Goal: Navigation & Orientation: Find specific page/section

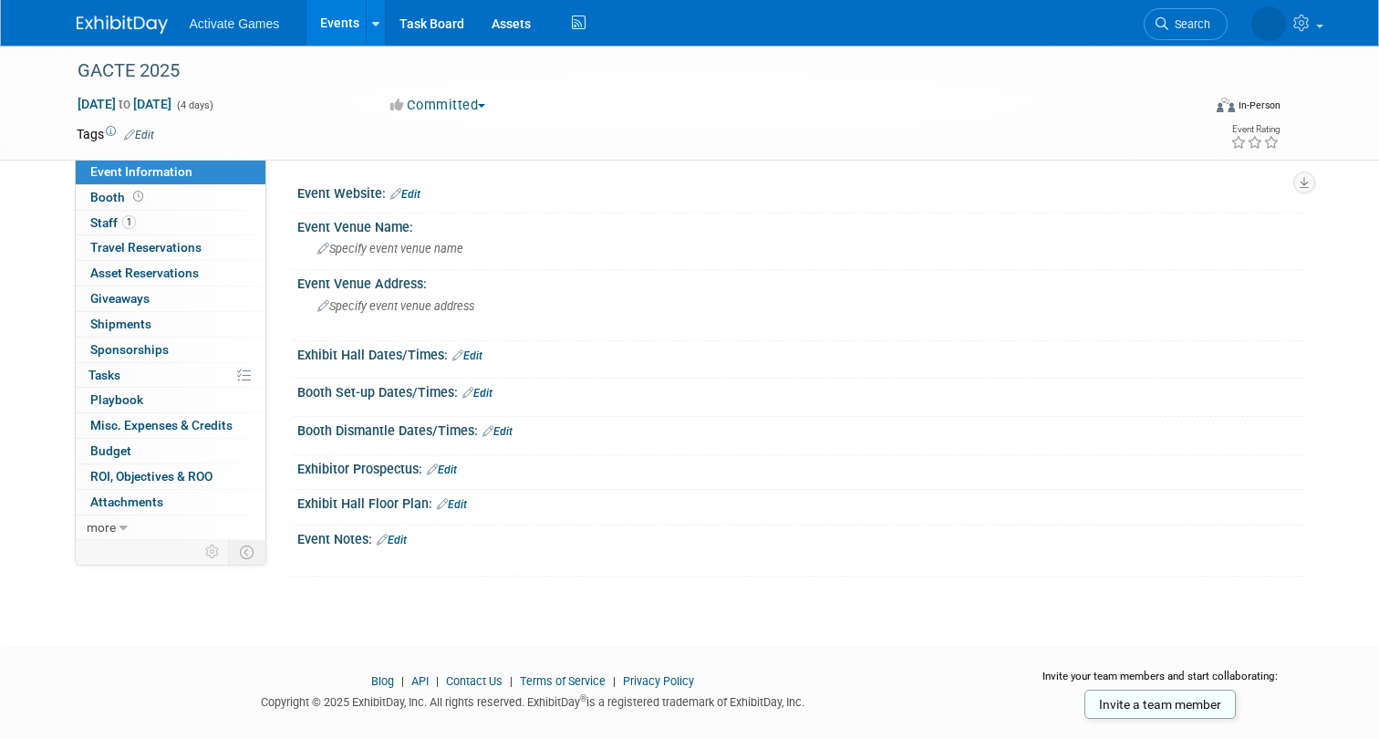
click at [336, 23] on link "Events" at bounding box center [340, 23] width 67 height 46
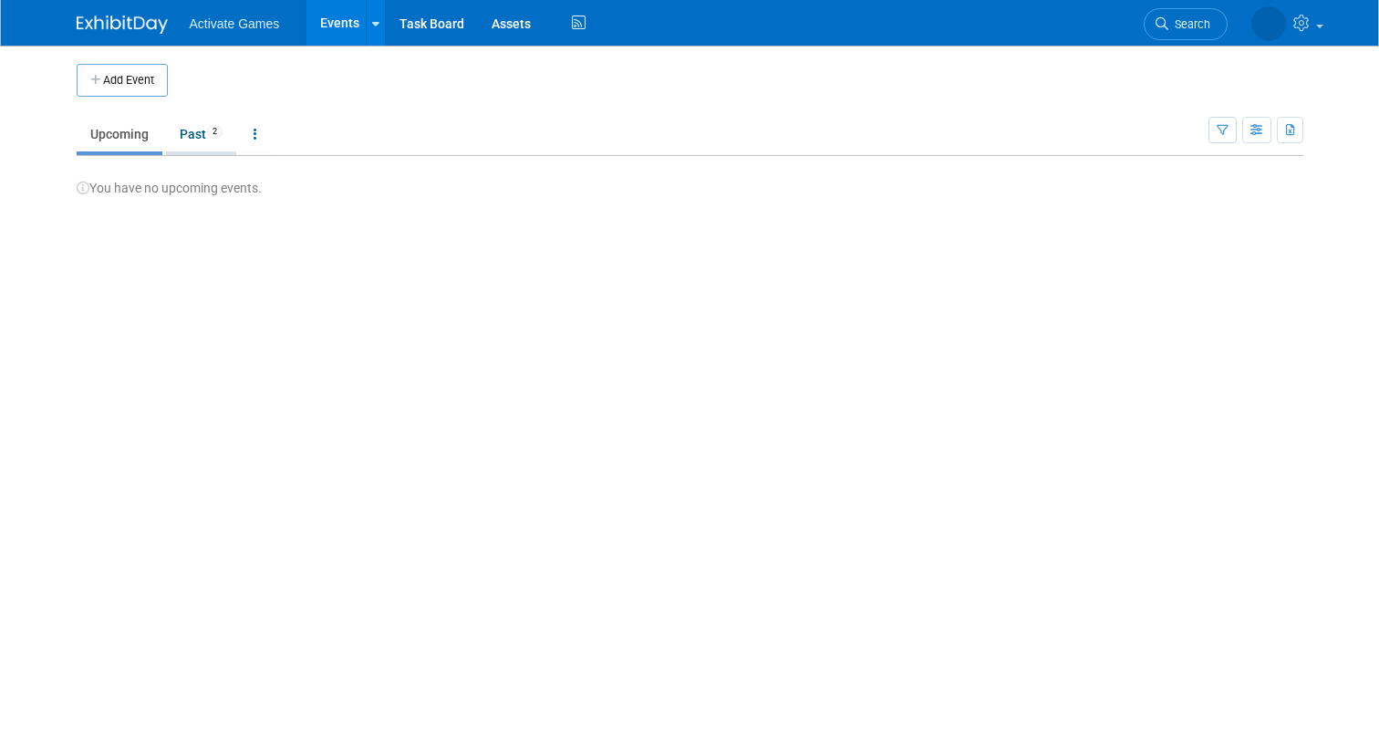
click at [191, 128] on link "Past 2" at bounding box center [201, 134] width 70 height 35
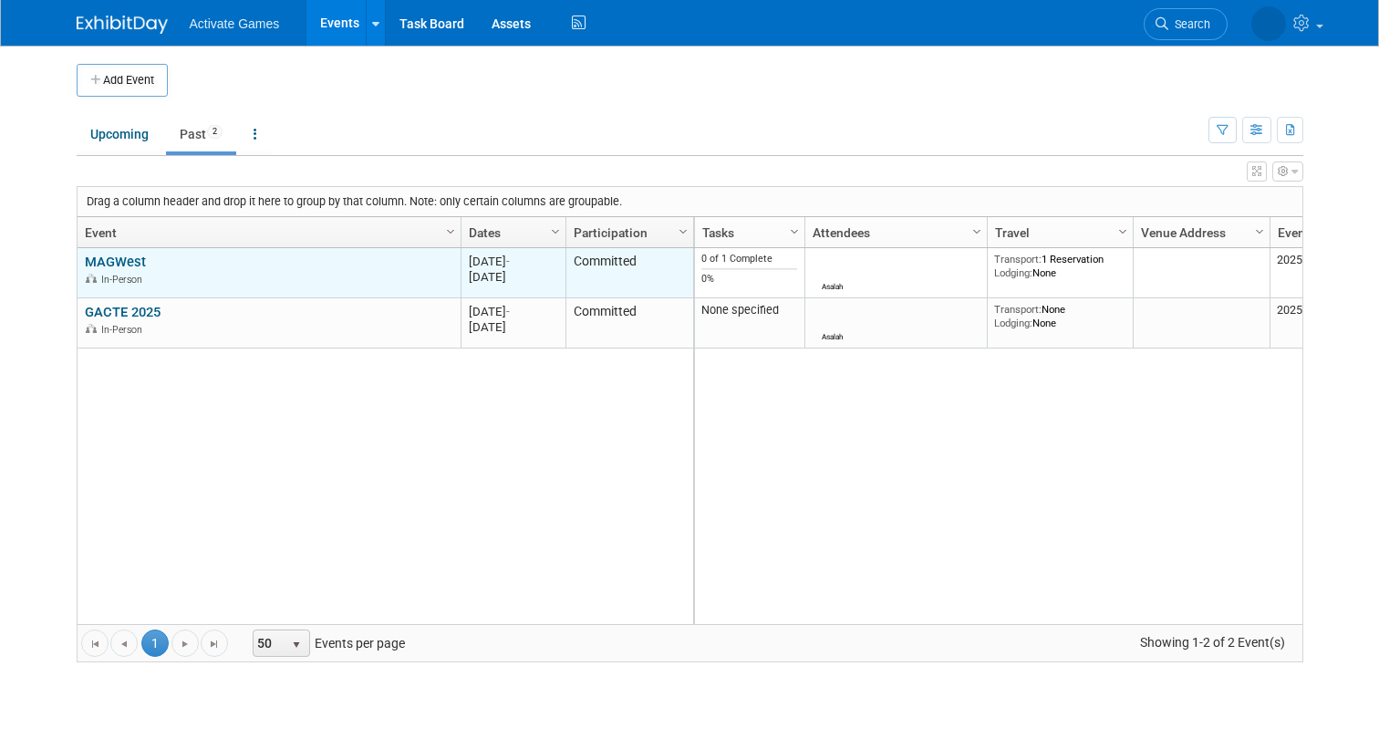
click at [128, 259] on link "MAGWest" at bounding box center [115, 262] width 61 height 16
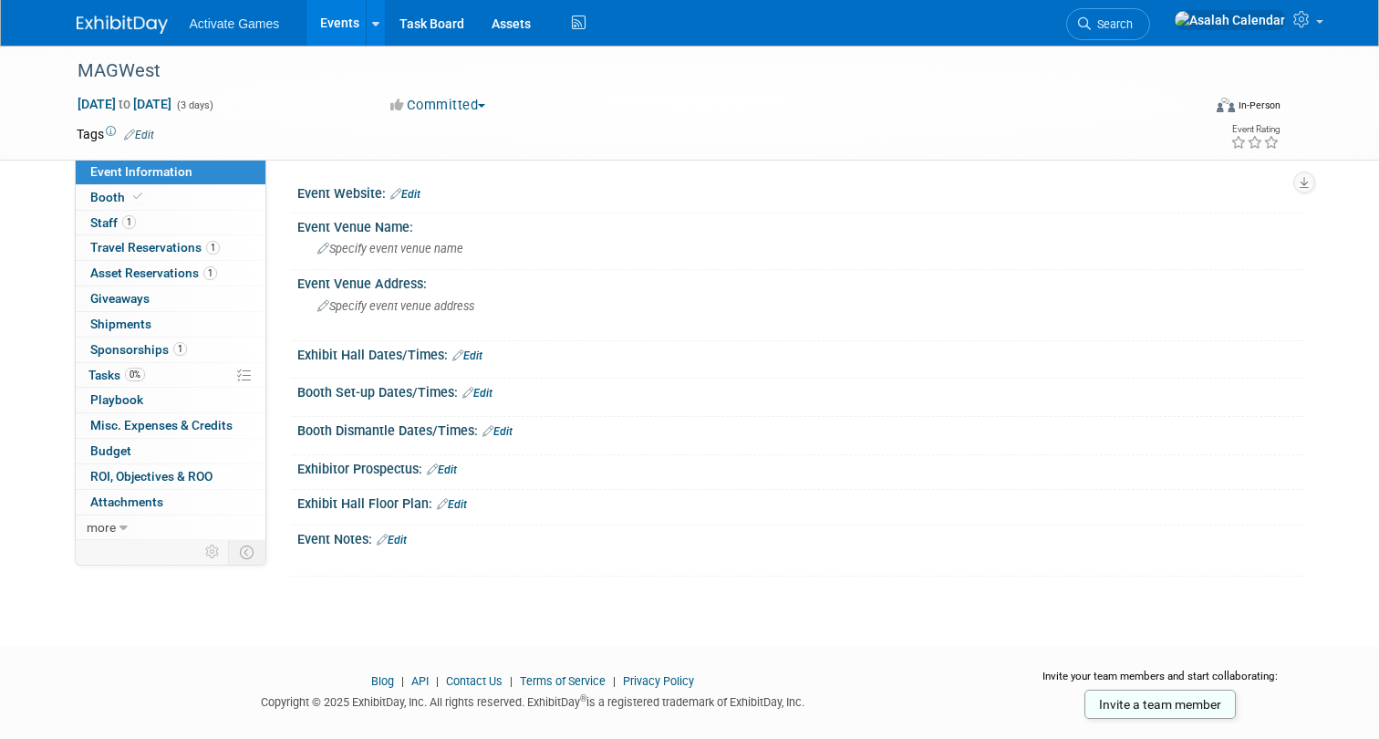
click at [329, 36] on link "Events" at bounding box center [340, 23] width 67 height 46
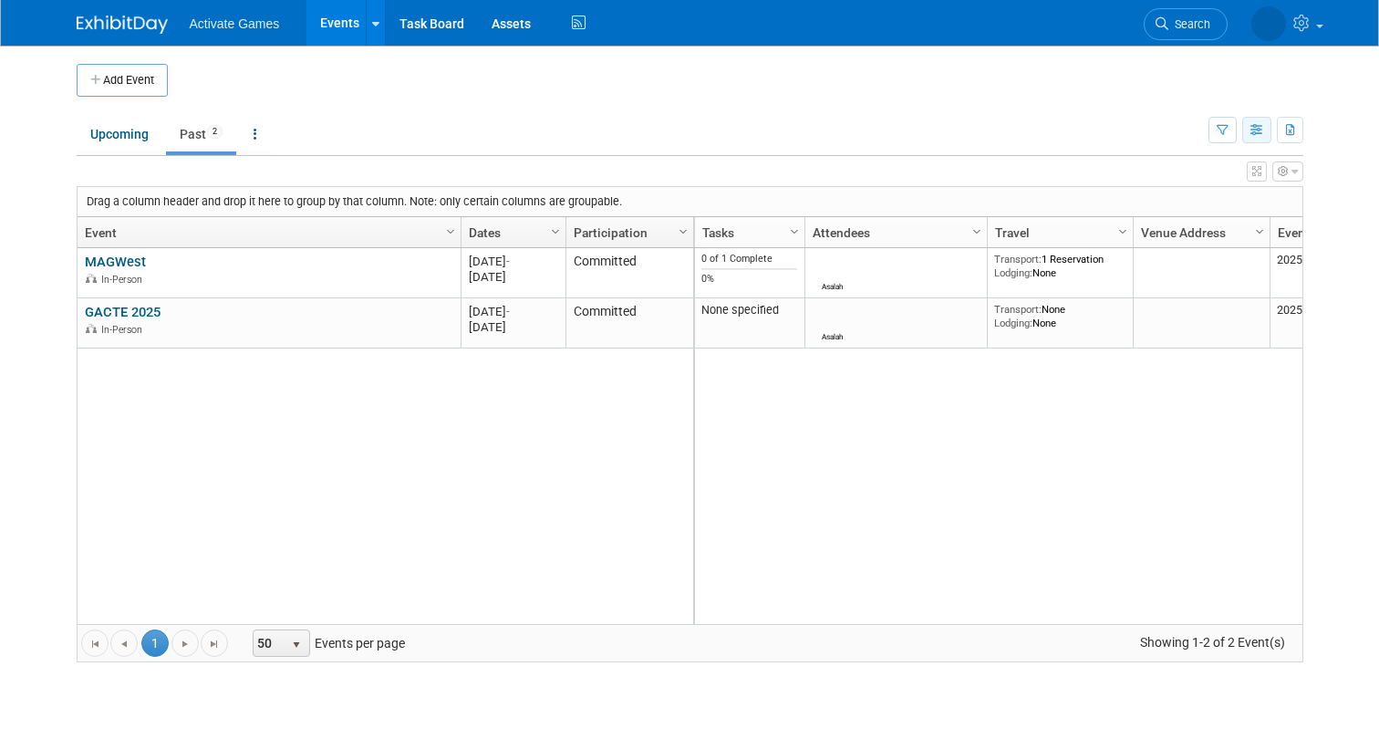
click at [1257, 131] on icon "button" at bounding box center [1258, 131] width 14 height 12
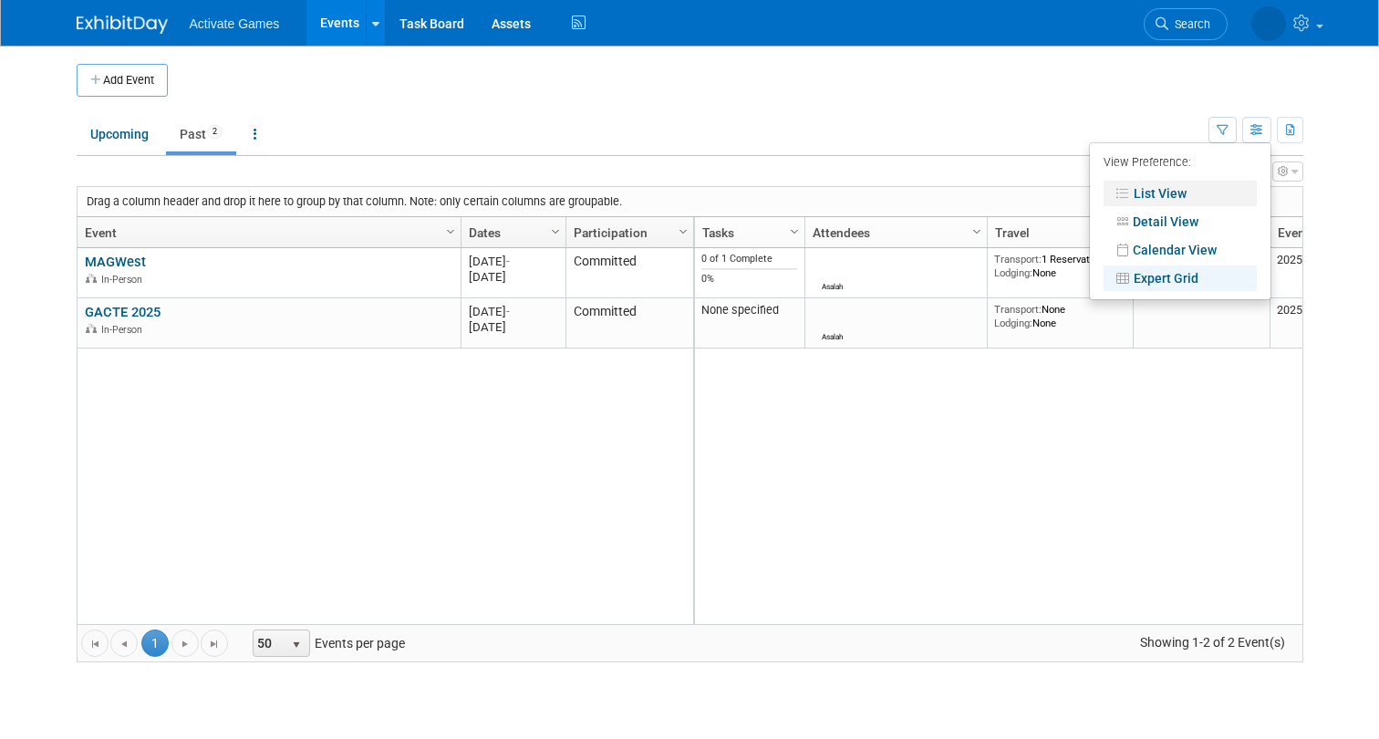
click at [1167, 189] on link "List View" at bounding box center [1180, 194] width 153 height 26
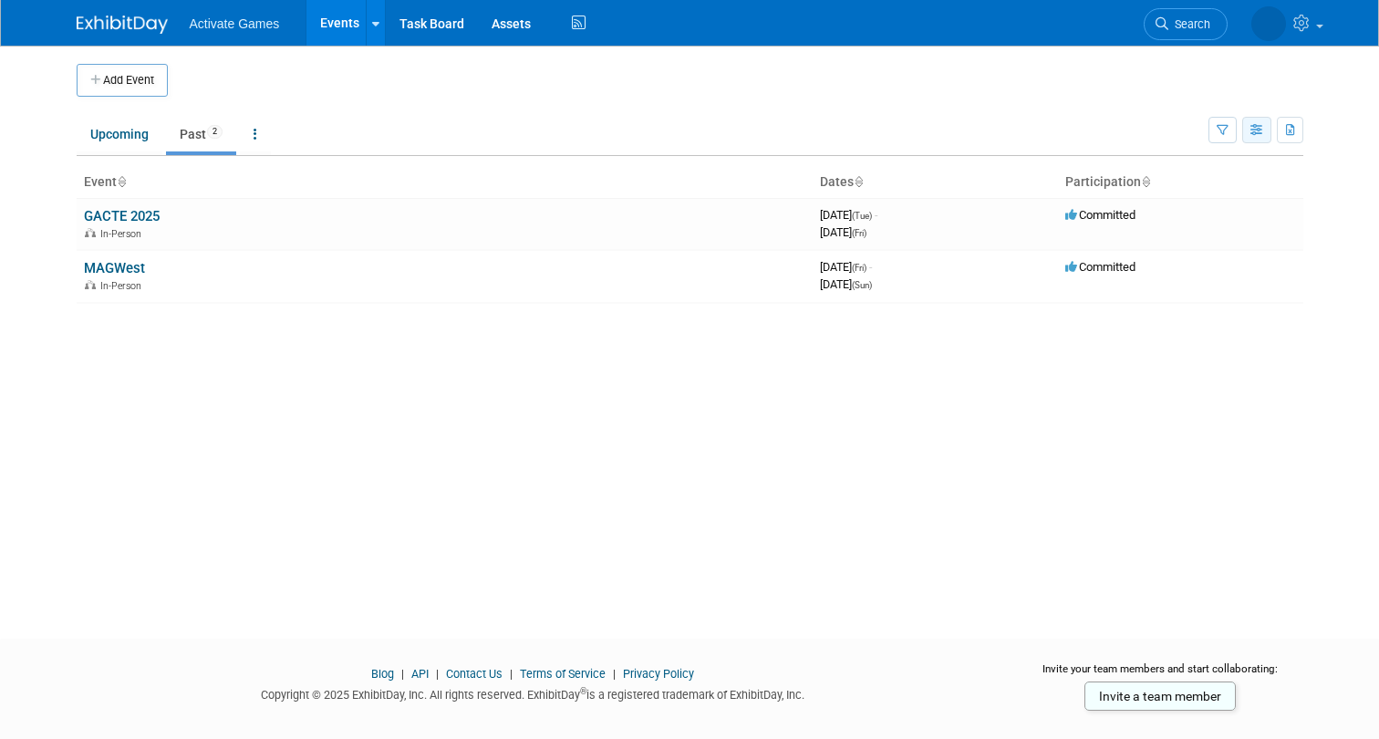
click at [1266, 127] on button "button" at bounding box center [1256, 130] width 29 height 26
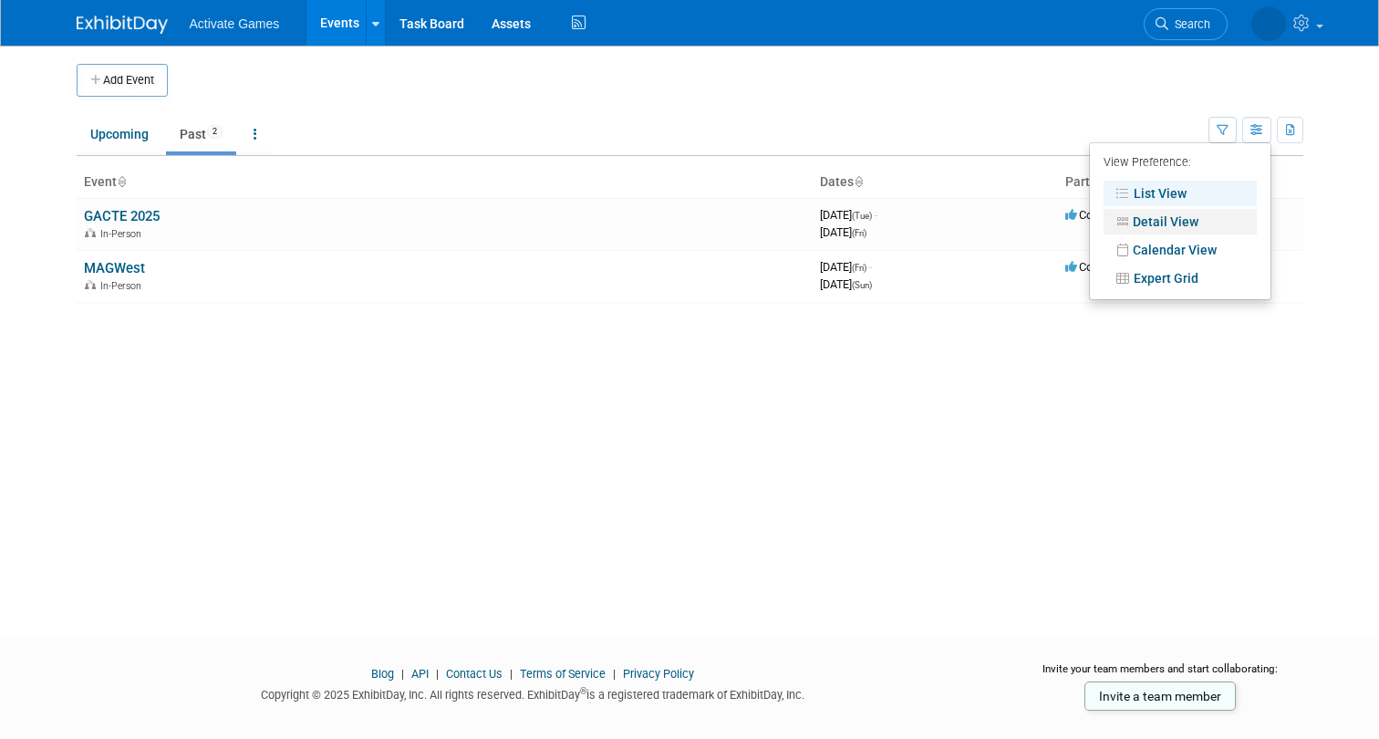
click at [1174, 223] on link "Detail View" at bounding box center [1180, 222] width 153 height 26
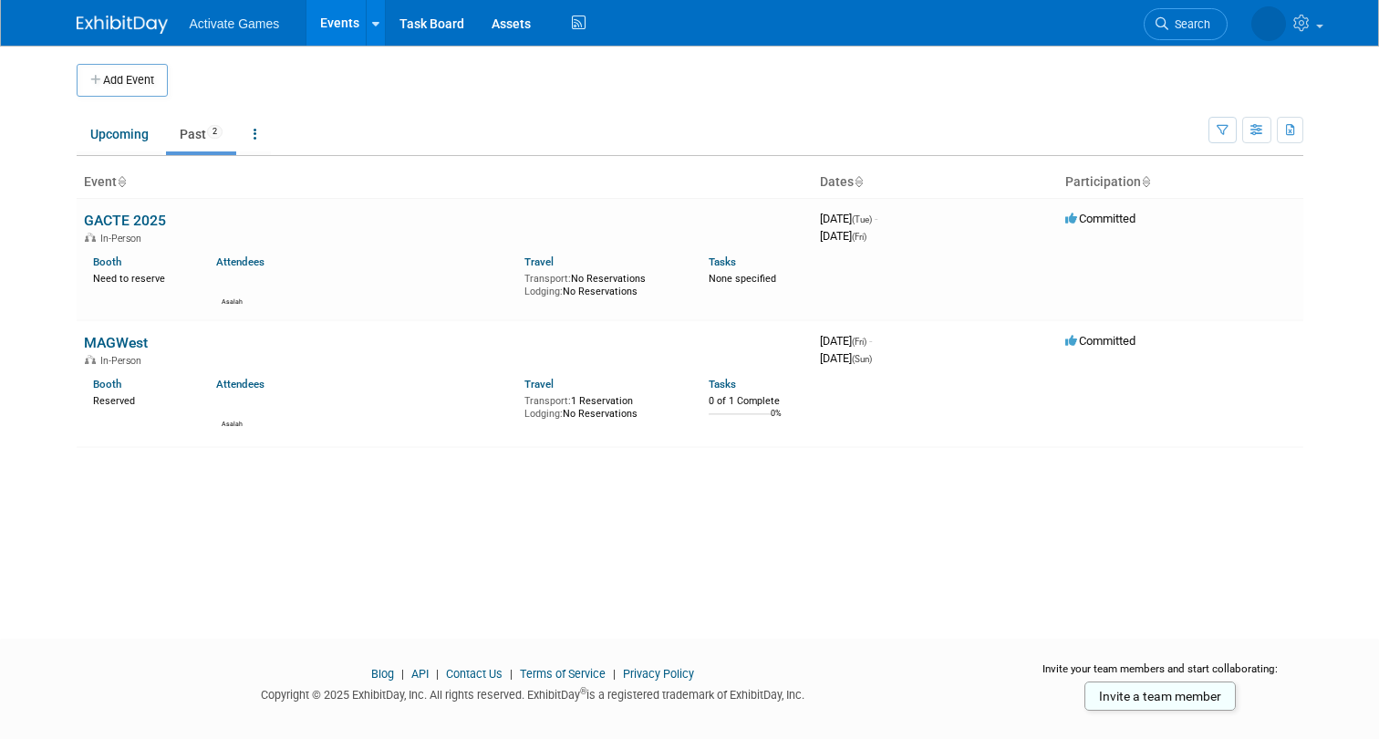
click at [1273, 134] on div "Show: All Events Just My Events Only show events that either I created, or I am…" at bounding box center [1256, 126] width 95 height 59
click at [1260, 134] on icon "button" at bounding box center [1258, 131] width 14 height 12
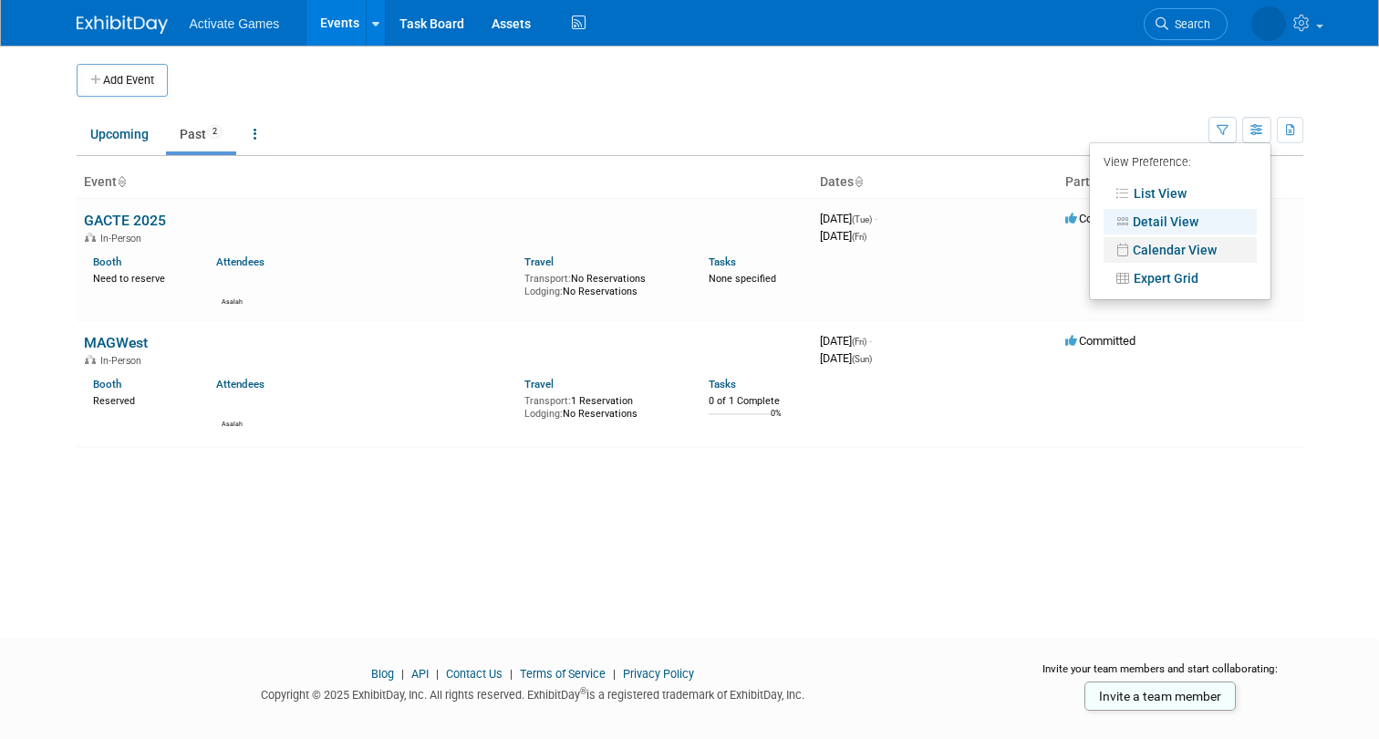
click at [1173, 255] on link "Calendar View" at bounding box center [1180, 250] width 153 height 26
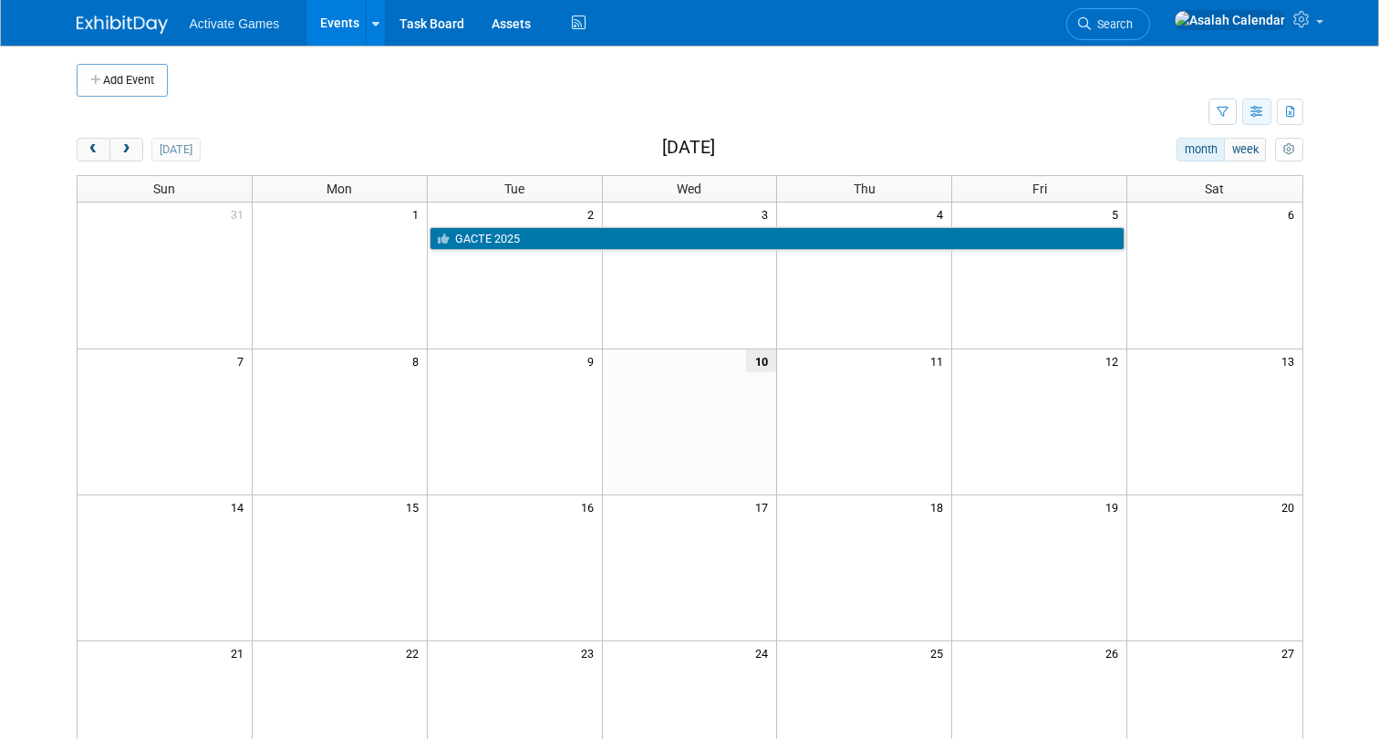
click at [1253, 112] on icon "button" at bounding box center [1258, 113] width 14 height 12
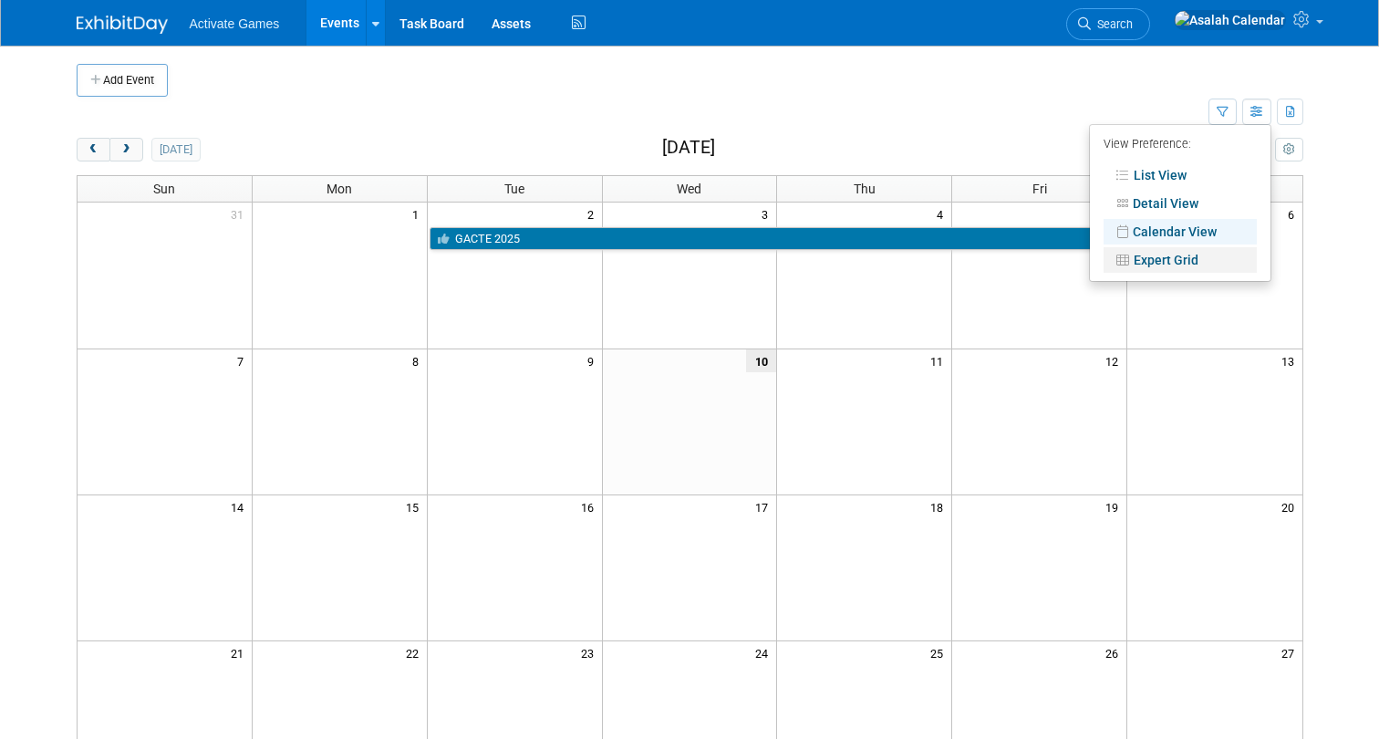
click at [1157, 257] on link "Expert Grid" at bounding box center [1180, 260] width 153 height 26
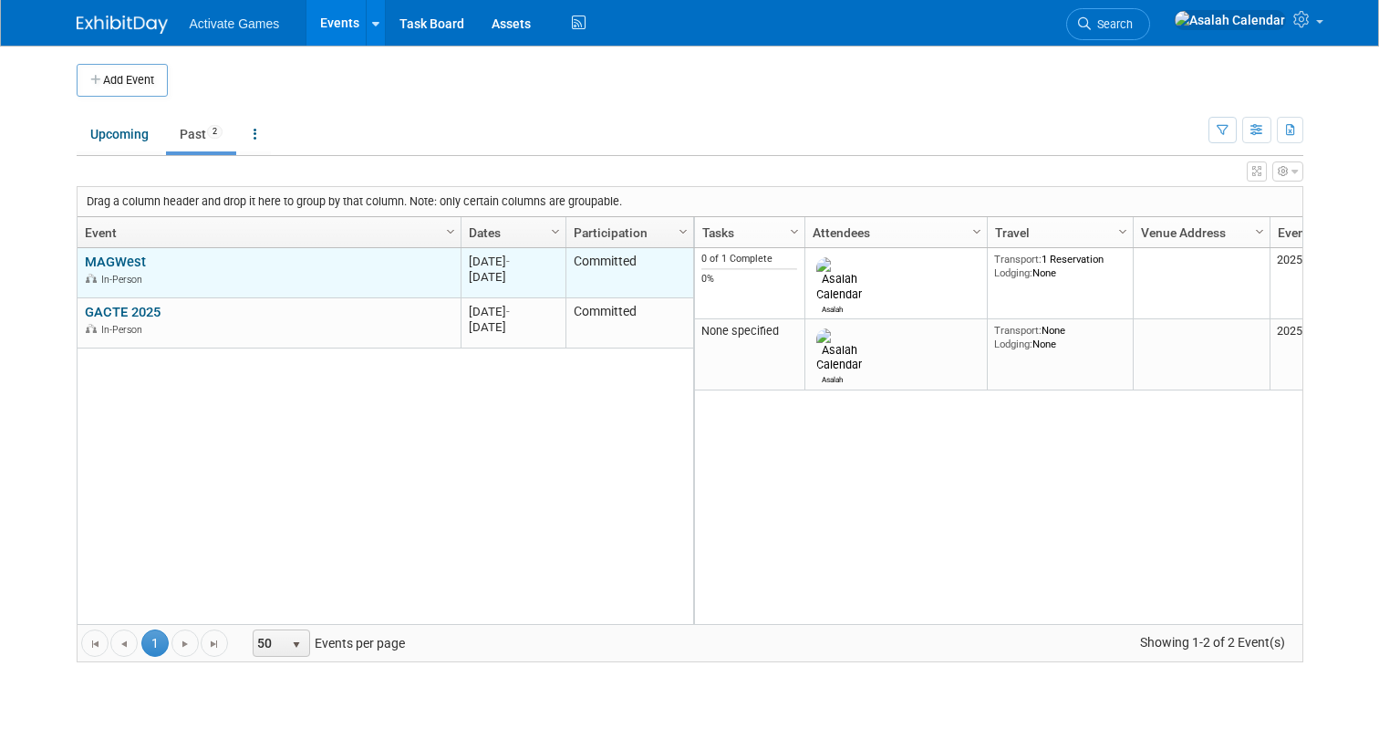
click at [130, 256] on link "MAGWest" at bounding box center [115, 262] width 61 height 16
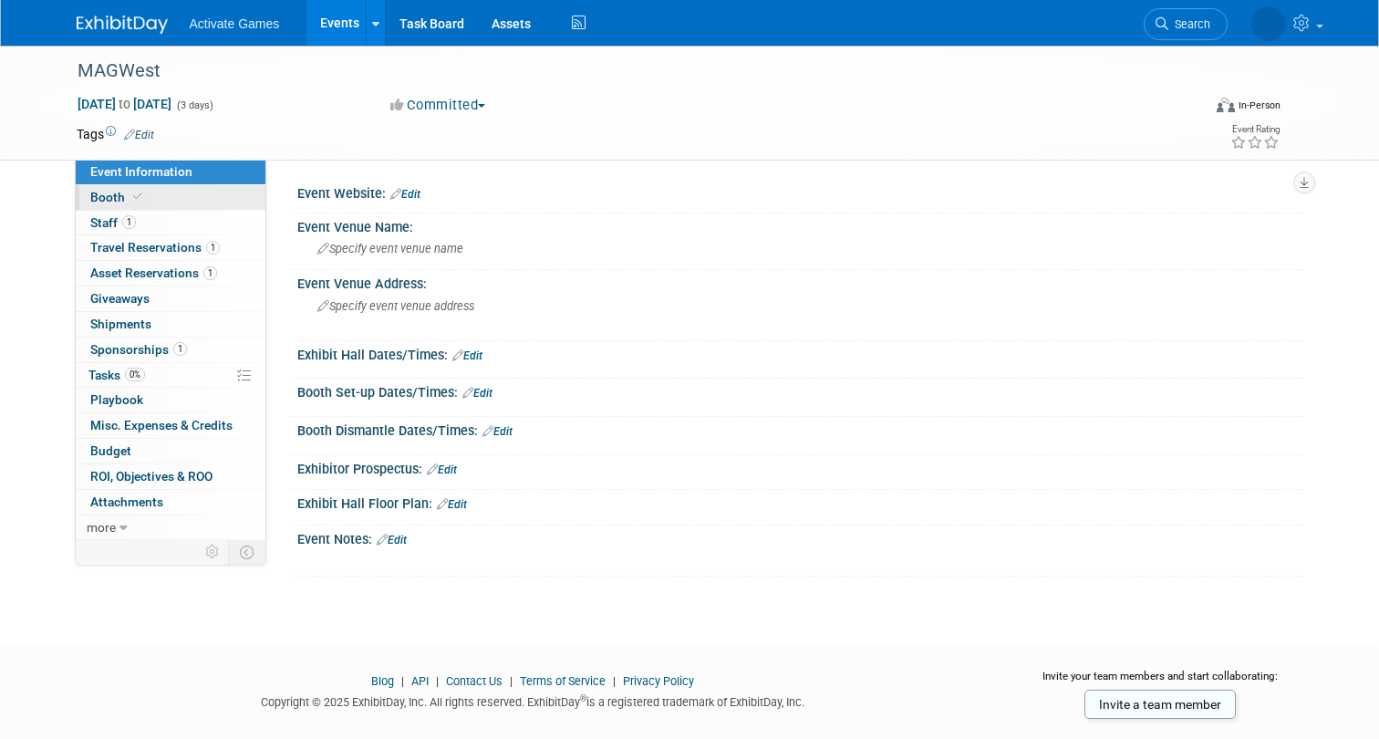
click at [174, 192] on link "Booth" at bounding box center [171, 197] width 190 height 25
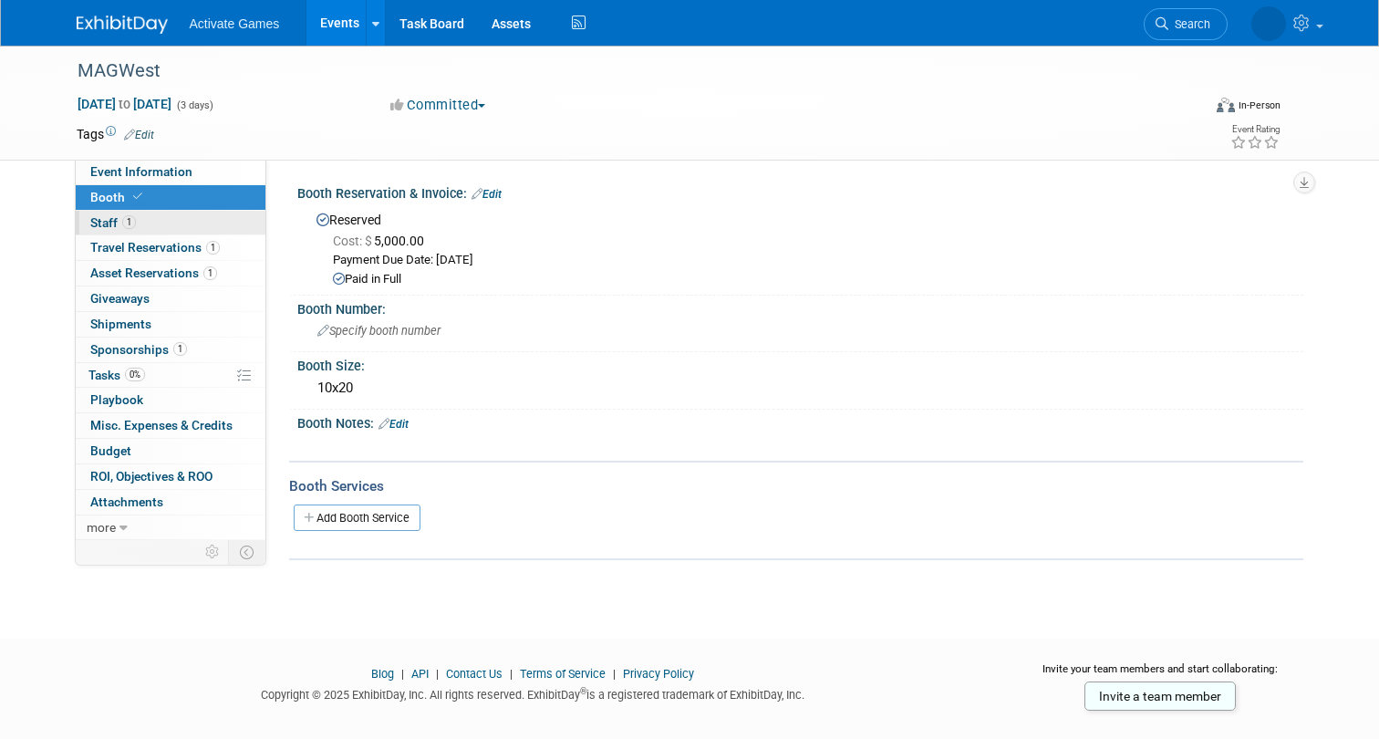
click at [171, 225] on link "1 Staff 1" at bounding box center [171, 223] width 190 height 25
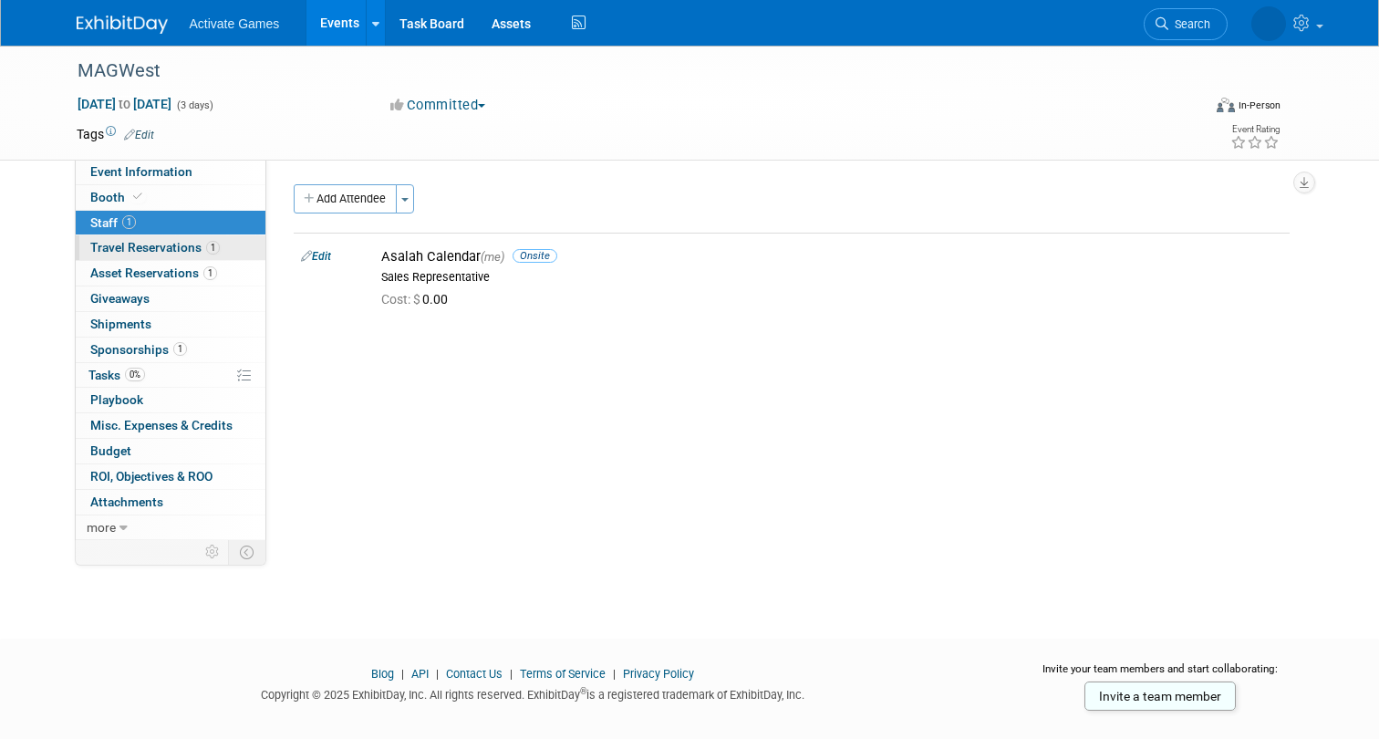
click at [163, 248] on span "Travel Reservations 1" at bounding box center [155, 247] width 130 height 15
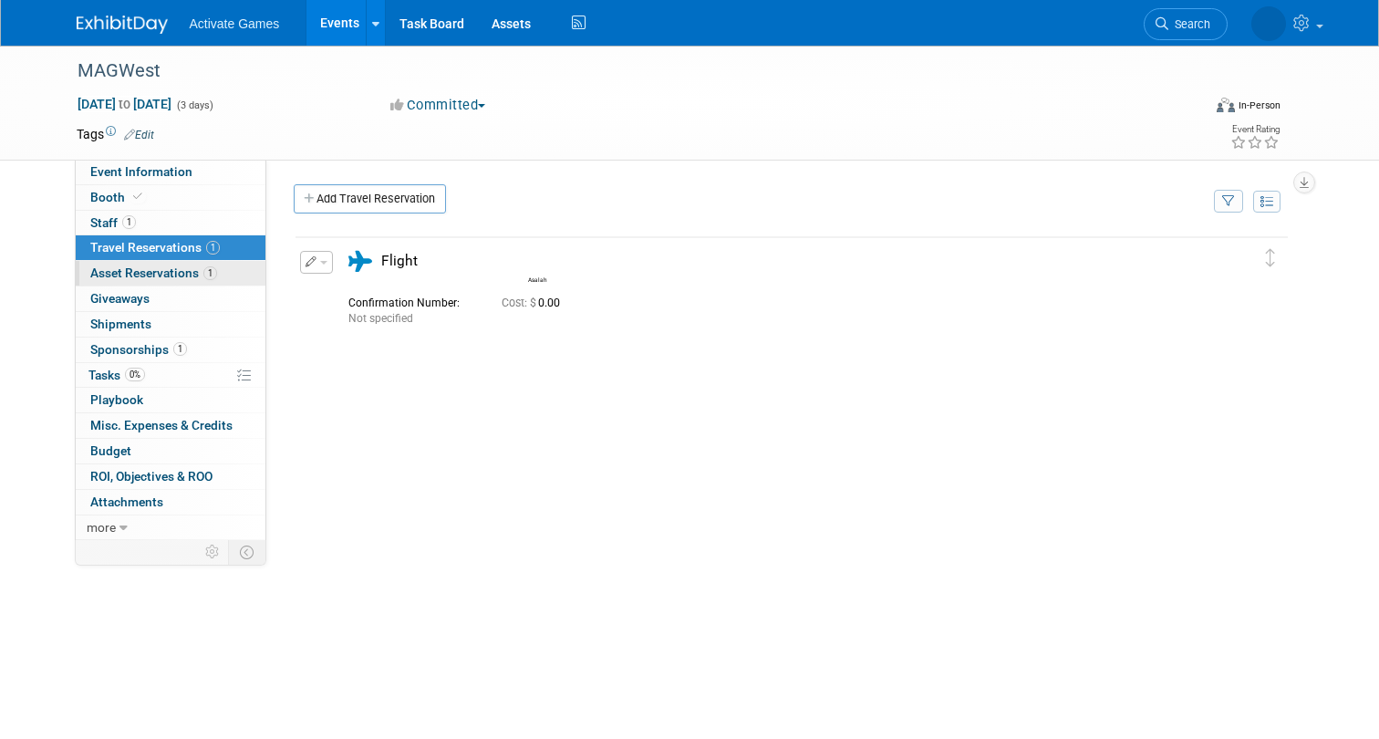
click at [163, 265] on link "1 Asset Reservations 1" at bounding box center [171, 273] width 190 height 25
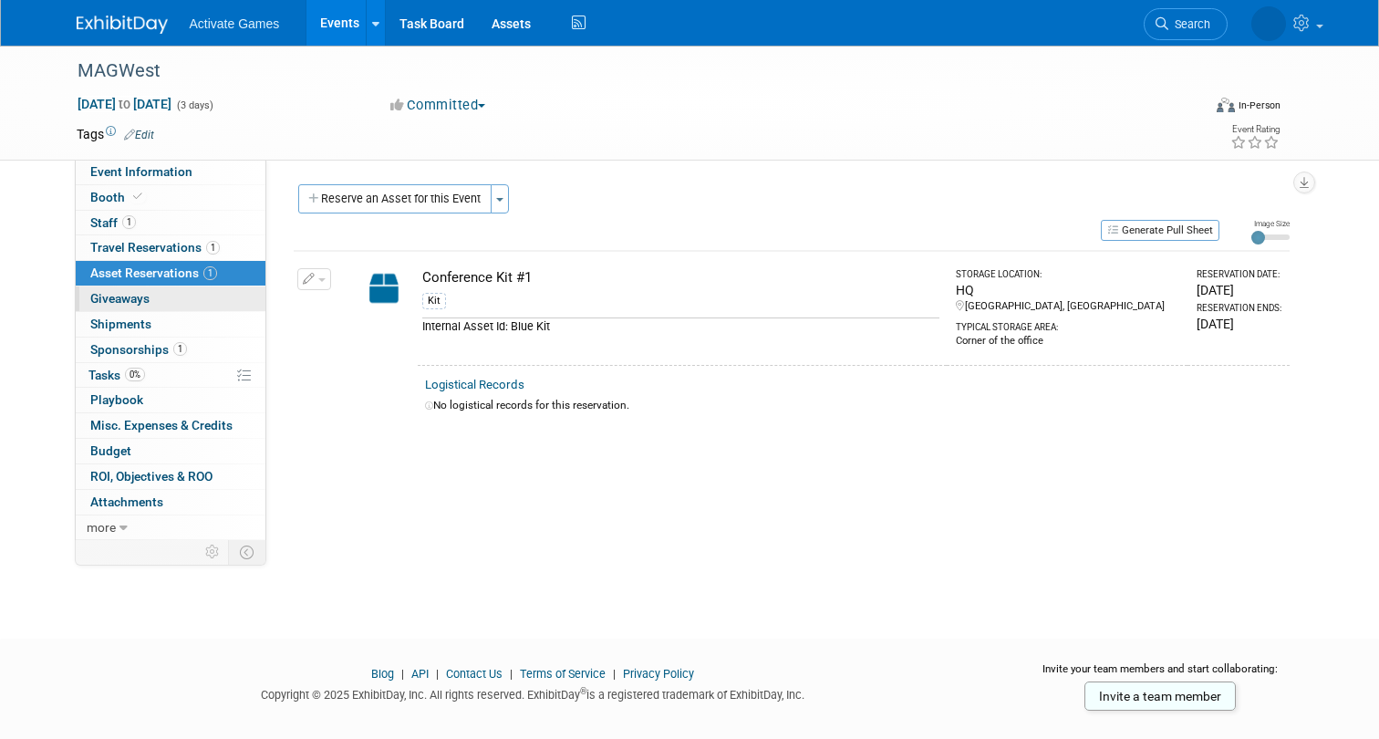
click at [163, 307] on link "0 Giveaways 0" at bounding box center [171, 298] width 190 height 25
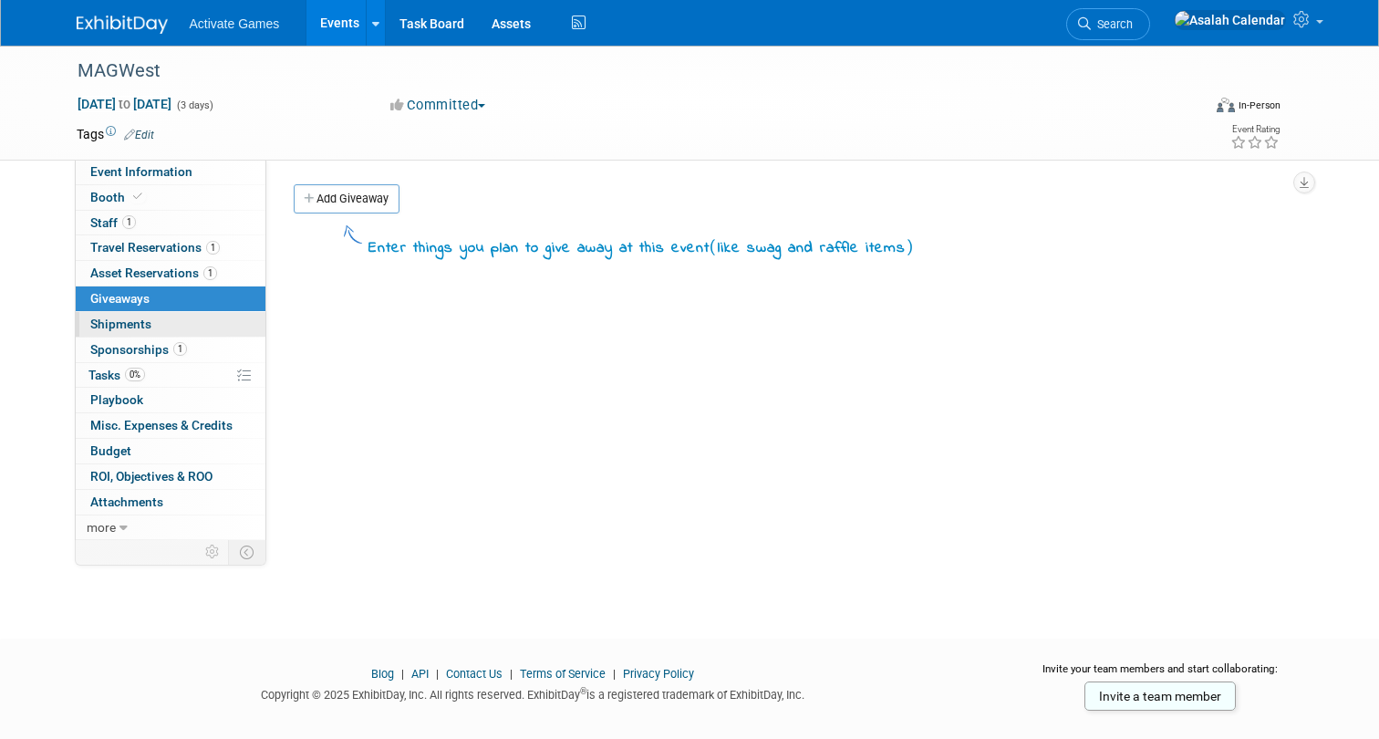
click at [167, 332] on link "0 Shipments 0" at bounding box center [171, 324] width 190 height 25
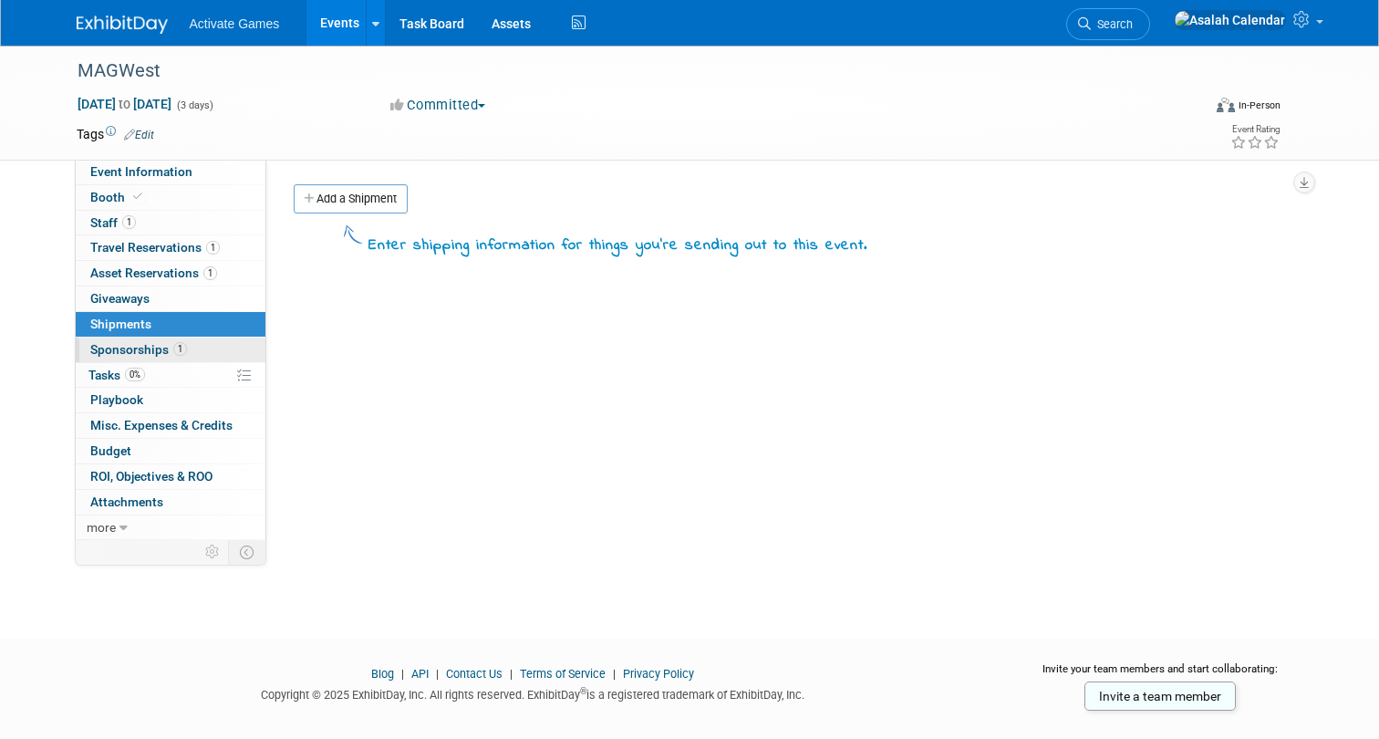
click at [162, 354] on span "Sponsorships 1" at bounding box center [138, 349] width 97 height 15
